Goal: Entertainment & Leisure: Consume media (video, audio)

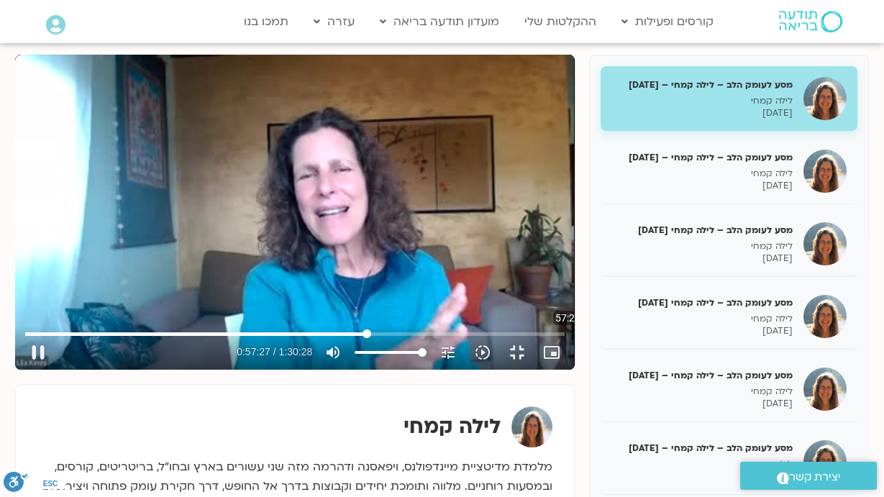
drag, startPoint x: 636, startPoint y: 457, endPoint x: 556, endPoint y: 460, distance: 79.9
click at [556, 338] on input "Seek" at bounding box center [294, 333] width 539 height 9
drag, startPoint x: 557, startPoint y: 461, endPoint x: 529, endPoint y: 464, distance: 27.5
click at [529, 338] on input "Seek" at bounding box center [294, 333] width 539 height 9
drag, startPoint x: 529, startPoint y: 464, endPoint x: 489, endPoint y: 464, distance: 40.3
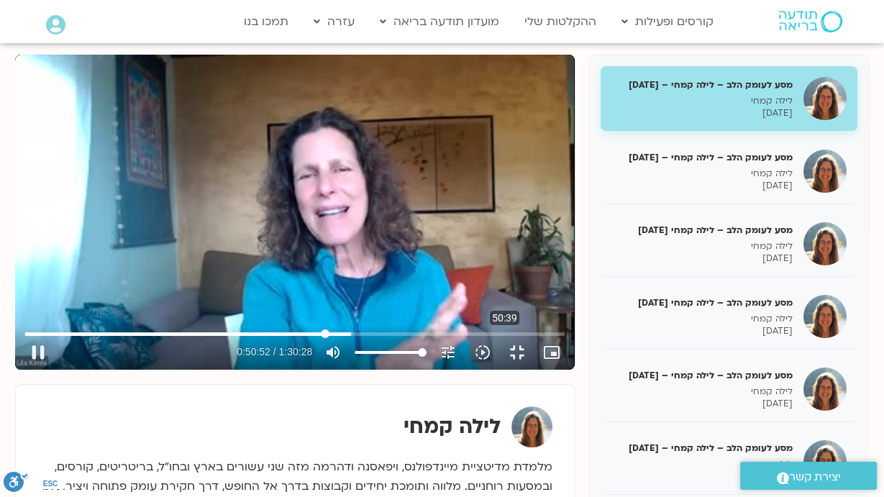
click at [489, 338] on input "Seek" at bounding box center [294, 333] width 539 height 9
drag, startPoint x: 489, startPoint y: 464, endPoint x: 454, endPoint y: 464, distance: 35.2
click at [454, 338] on input "Seek" at bounding box center [294, 333] width 539 height 9
drag, startPoint x: 452, startPoint y: 461, endPoint x: 380, endPoint y: 460, distance: 71.2
click at [380, 338] on input "Seek" at bounding box center [294, 333] width 539 height 9
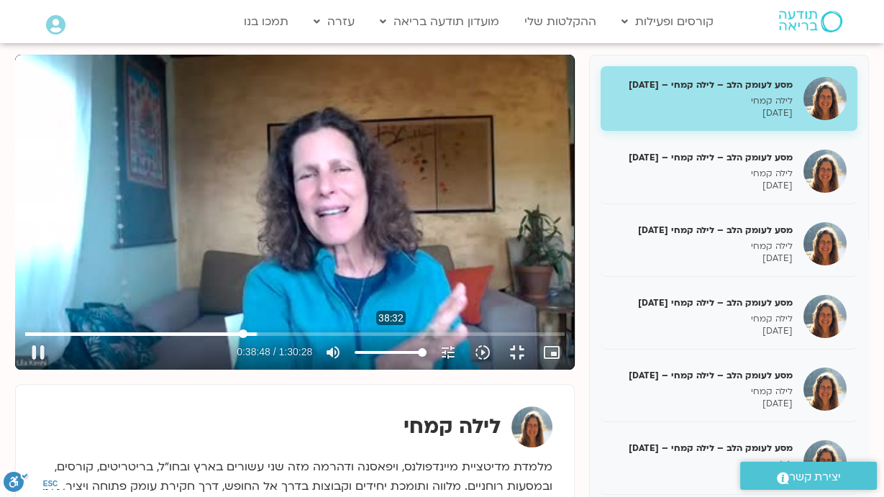
drag, startPoint x: 379, startPoint y: 463, endPoint x: 357, endPoint y: 465, distance: 21.6
click at [357, 338] on input "Seek" at bounding box center [294, 333] width 539 height 9
drag, startPoint x: 358, startPoint y: 462, endPoint x: 349, endPoint y: 466, distance: 10.3
click at [349, 338] on input "Seek" at bounding box center [294, 333] width 539 height 9
drag, startPoint x: 348, startPoint y: 460, endPoint x: 309, endPoint y: 465, distance: 39.1
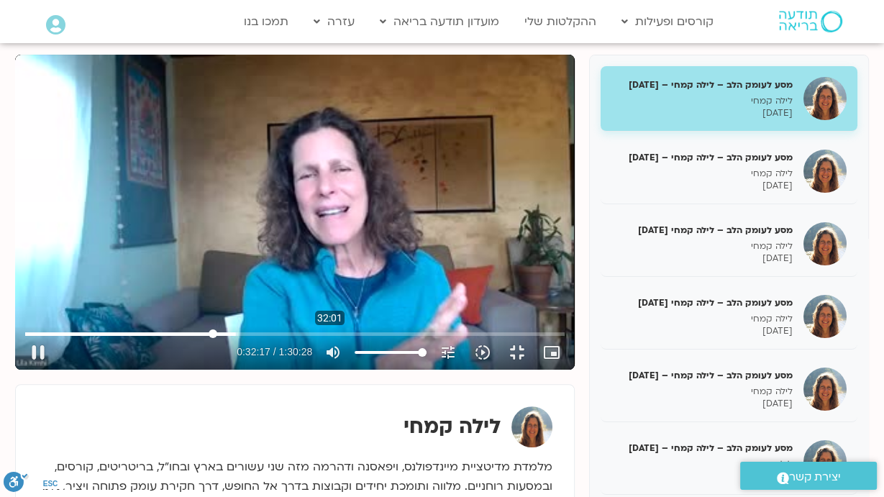
click at [310, 338] on input "Seek" at bounding box center [294, 333] width 539 height 9
click at [456, 370] on div "Skip Ad 32:29 pause 1:01:30 / 1:30:28 volume_up Mute tune Resolution Auto 240p …" at bounding box center [295, 212] width 560 height 315
type input "3690.816316"
